Goal: Task Accomplishment & Management: Manage account settings

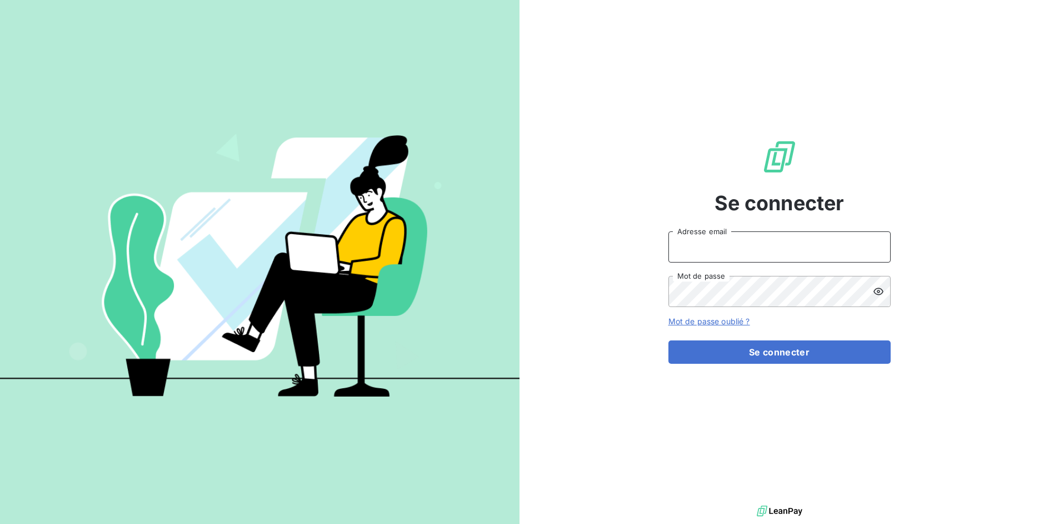
click at [714, 251] on input "Adresse email" at bounding box center [780, 246] width 222 height 31
click at [713, 261] on input "Adresse email" at bounding box center [780, 246] width 222 height 31
click at [714, 255] on input "Adresse email" at bounding box center [780, 246] width 222 height 31
drag, startPoint x: 709, startPoint y: 248, endPoint x: 751, endPoint y: 249, distance: 42.2
click at [751, 249] on input "admin@3dcelo" at bounding box center [780, 246] width 222 height 31
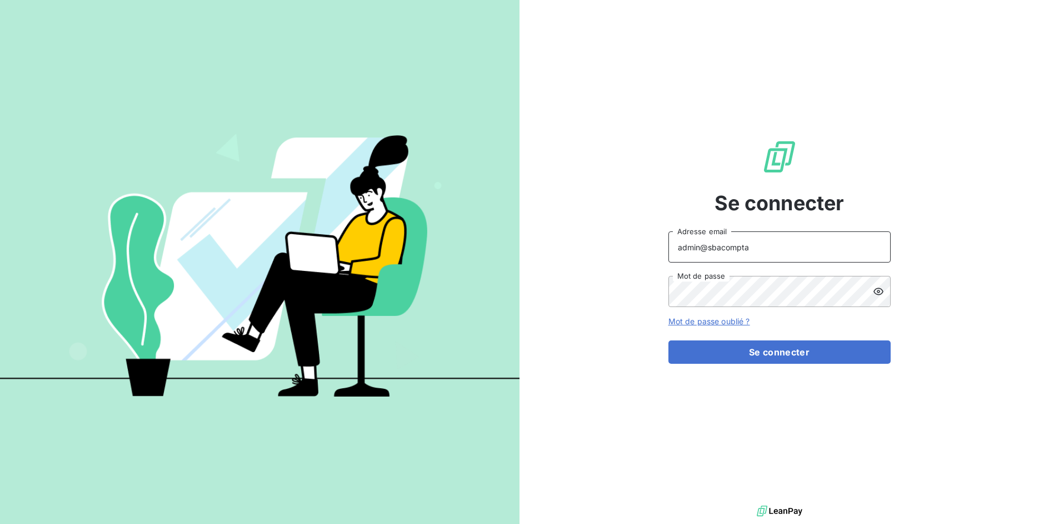
type input "admin@sbacompta"
click at [669, 340] on button "Se connecter" at bounding box center [780, 351] width 222 height 23
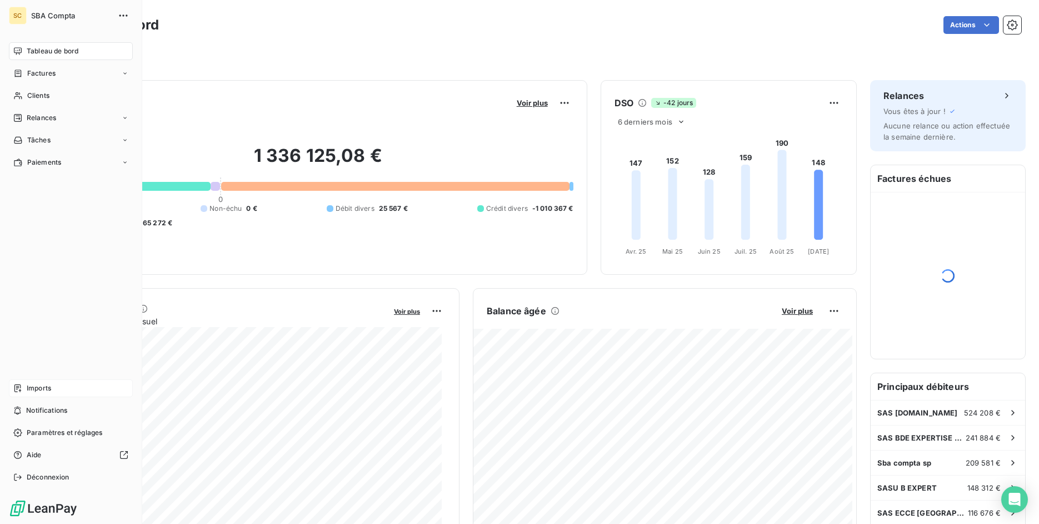
click at [18, 385] on icon at bounding box center [17, 388] width 7 height 8
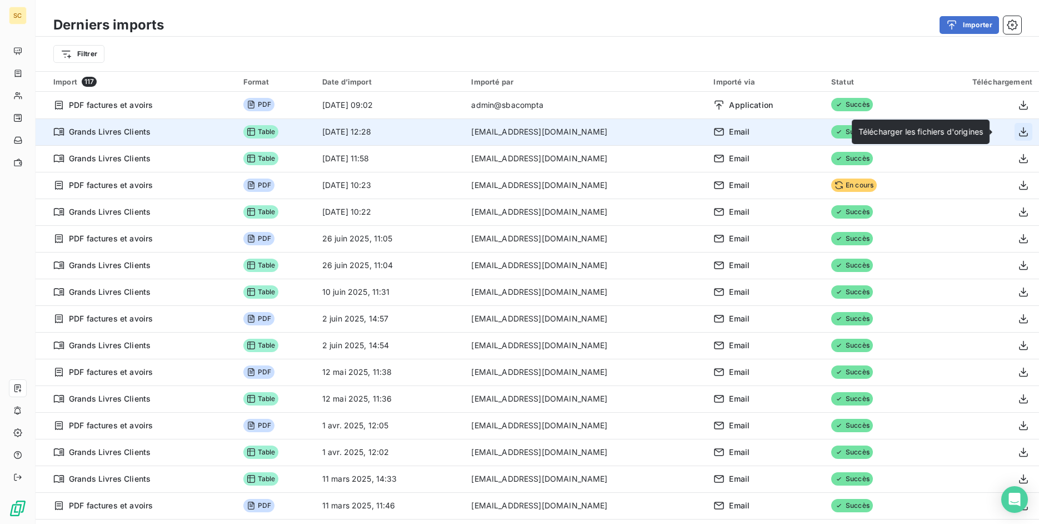
click at [1018, 133] on icon "button" at bounding box center [1023, 131] width 11 height 11
click at [1018, 132] on icon "button" at bounding box center [1023, 131] width 11 height 11
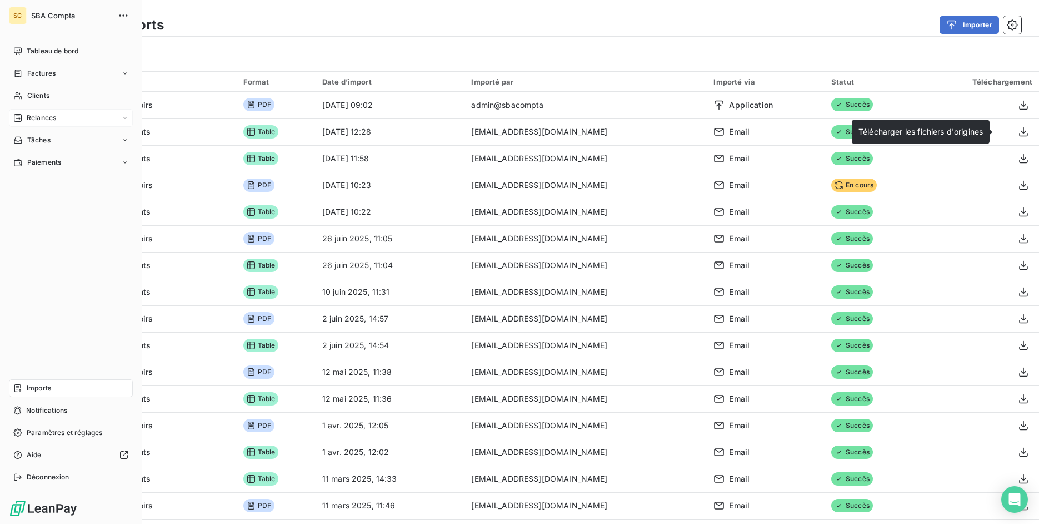
click at [54, 112] on div "Relances" at bounding box center [71, 118] width 124 height 18
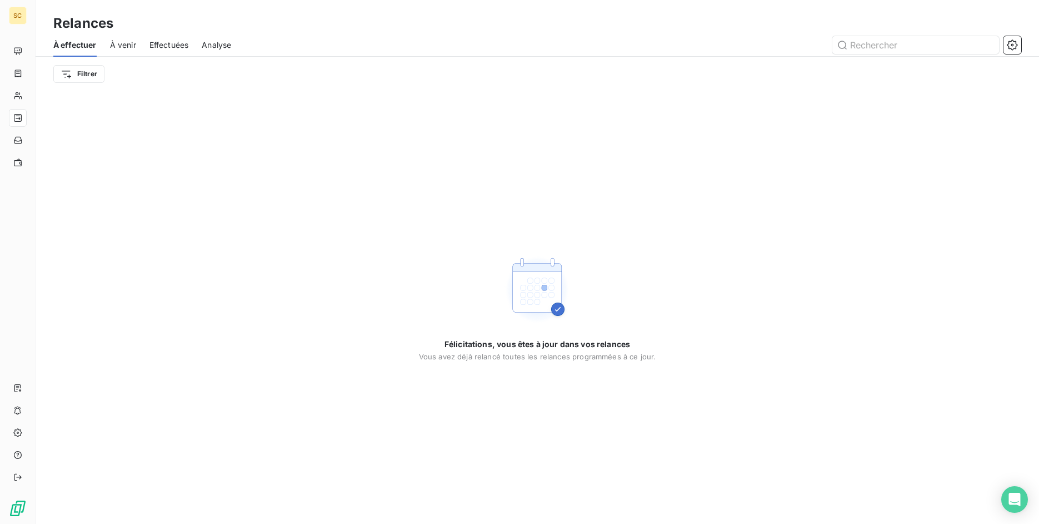
click at [149, 44] on div "À effectuer À venir Effectuées Analyse" at bounding box center [538, 44] width 1004 height 23
click at [161, 44] on span "Effectuées" at bounding box center [168, 44] width 39 height 11
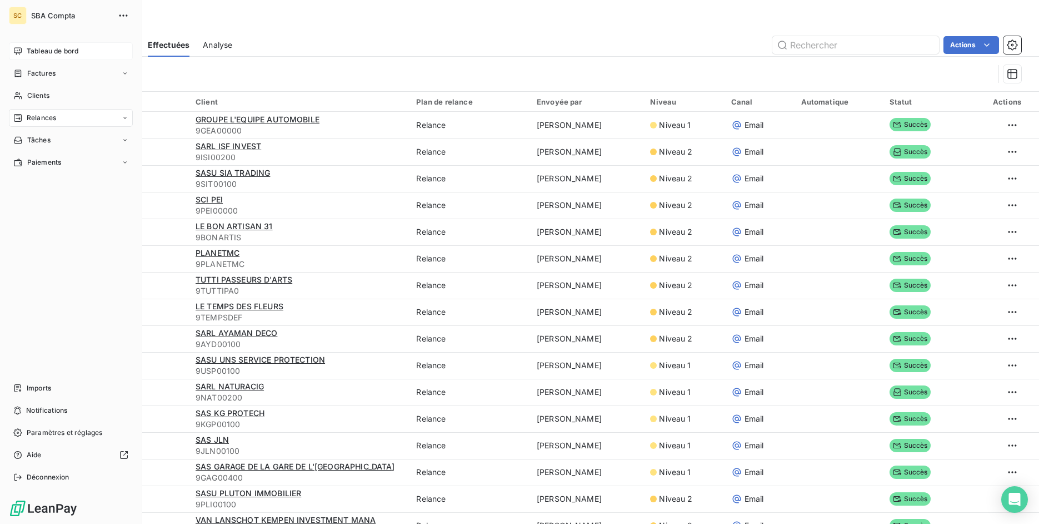
click at [22, 52] on icon at bounding box center [17, 51] width 9 height 9
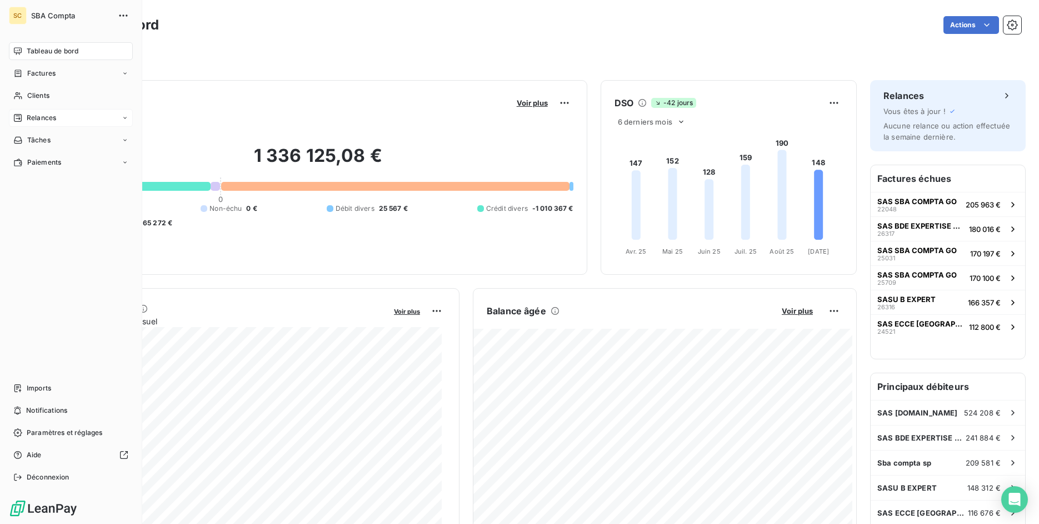
click at [39, 117] on span "Relances" at bounding box center [41, 118] width 29 height 10
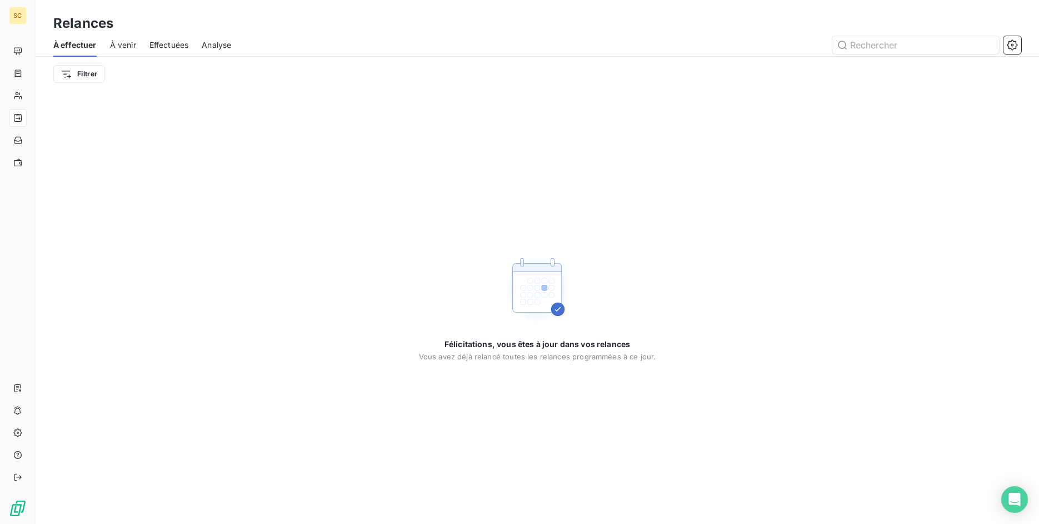
click at [179, 49] on span "Effectuées" at bounding box center [168, 44] width 39 height 11
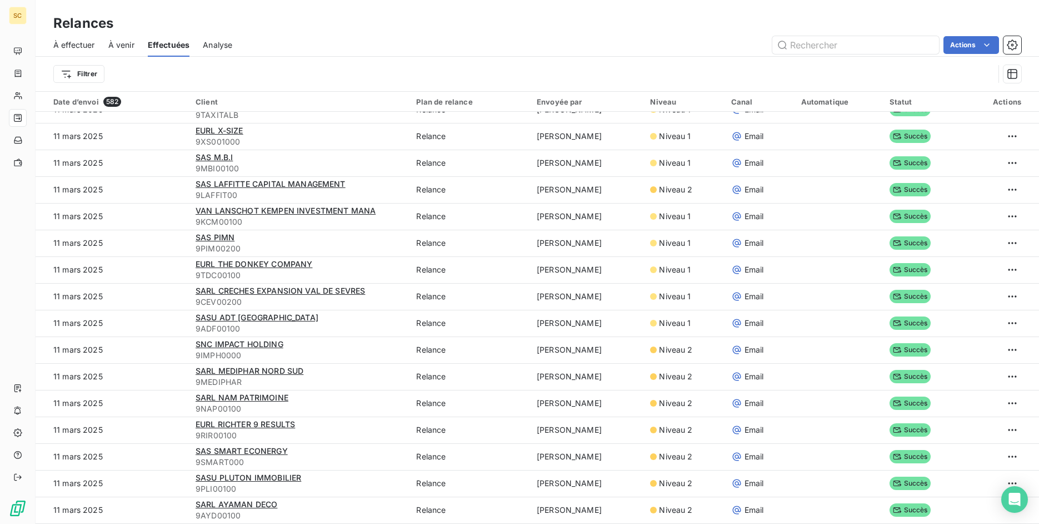
scroll to position [38, 0]
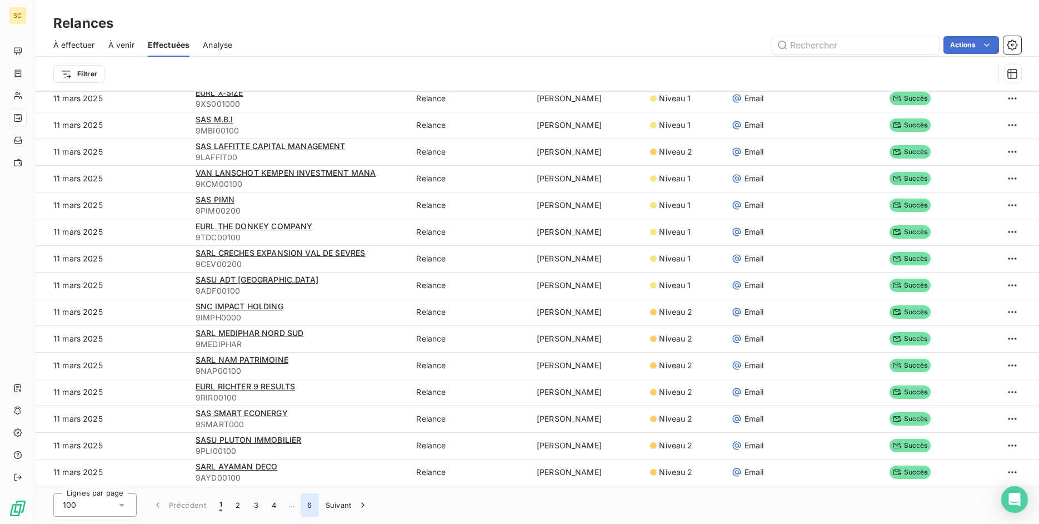
click at [309, 502] on button "6" at bounding box center [310, 504] width 18 height 23
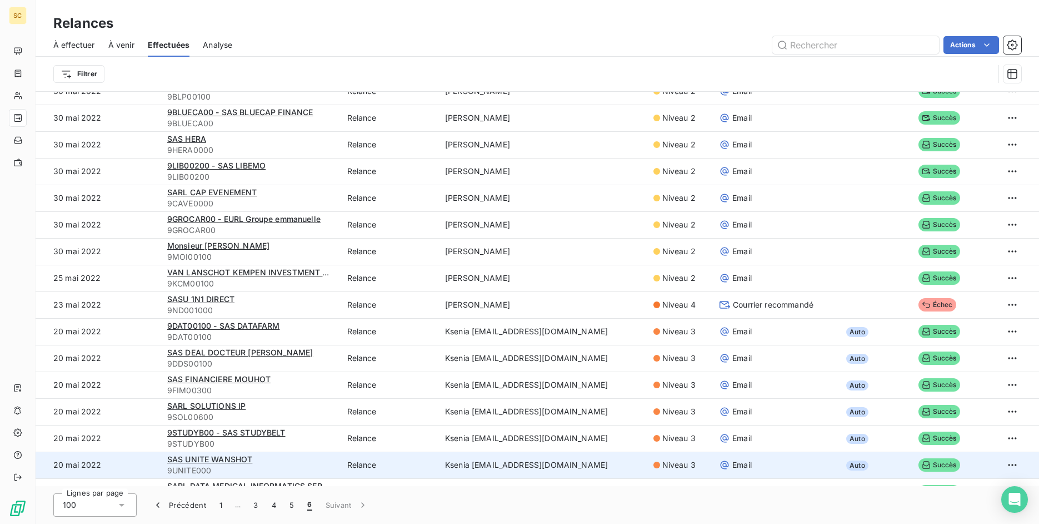
scroll to position [1146, 0]
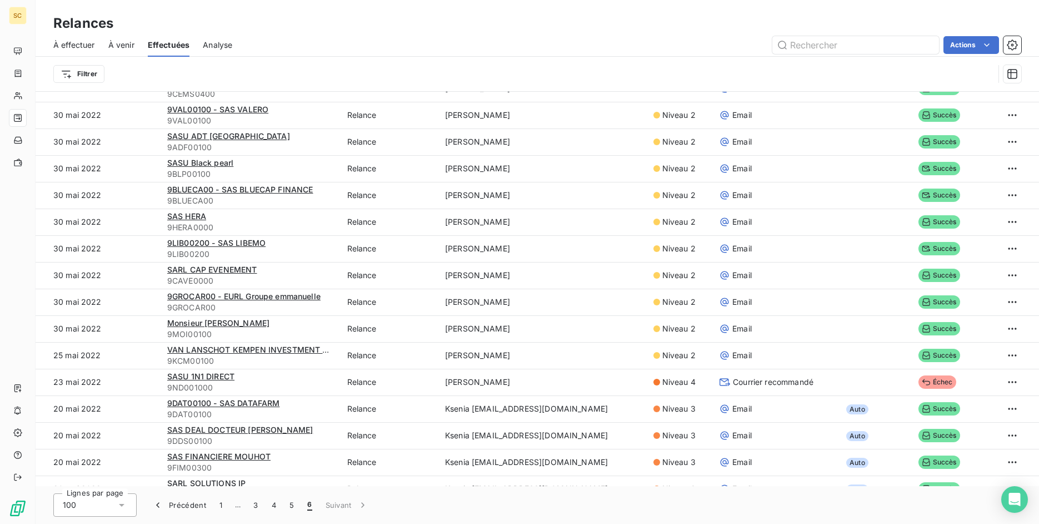
click at [82, 41] on span "À effectuer" at bounding box center [74, 44] width 42 height 11
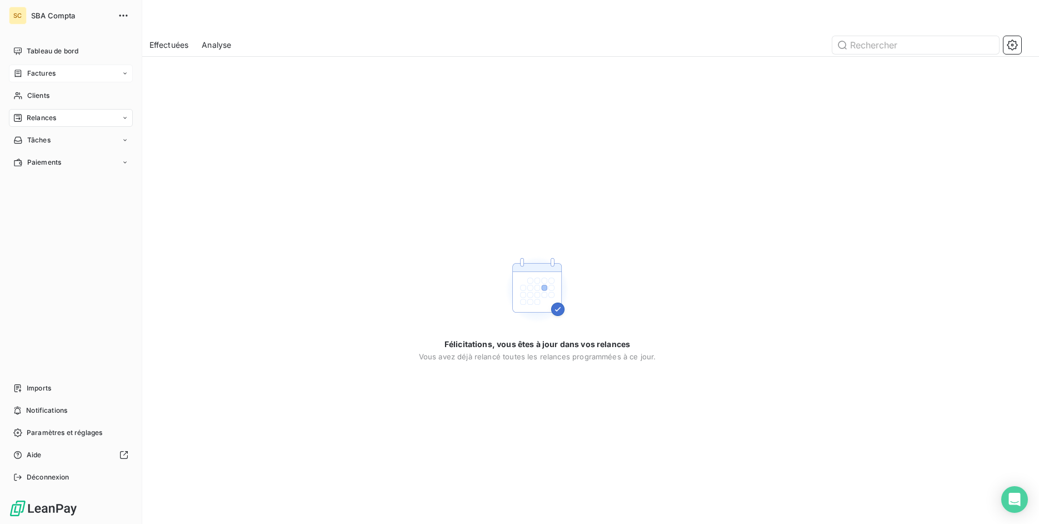
click at [29, 68] on span "Factures" at bounding box center [41, 73] width 28 height 10
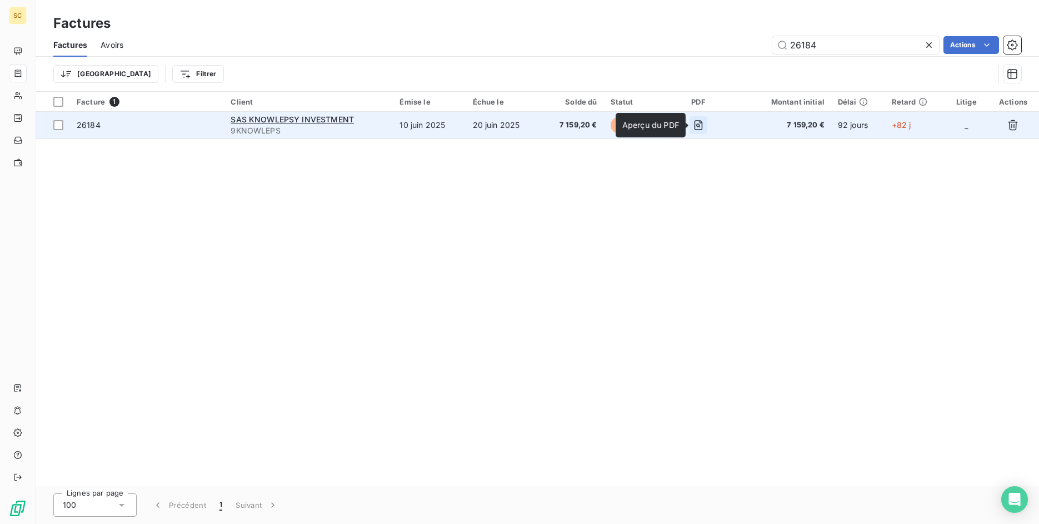
click at [703, 128] on icon "button" at bounding box center [699, 125] width 8 height 10
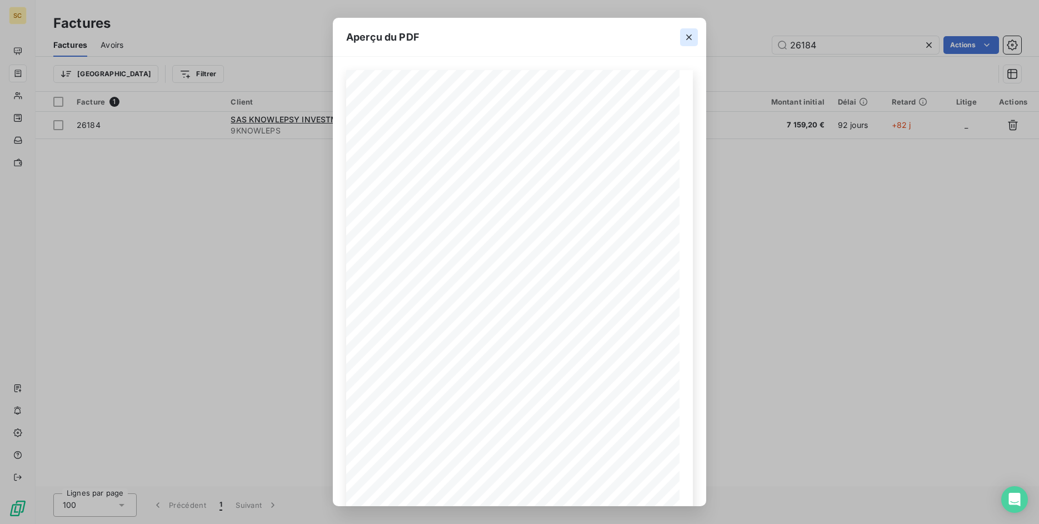
click at [690, 33] on icon "button" at bounding box center [689, 37] width 11 height 11
